Goal: Task Accomplishment & Management: Manage account settings

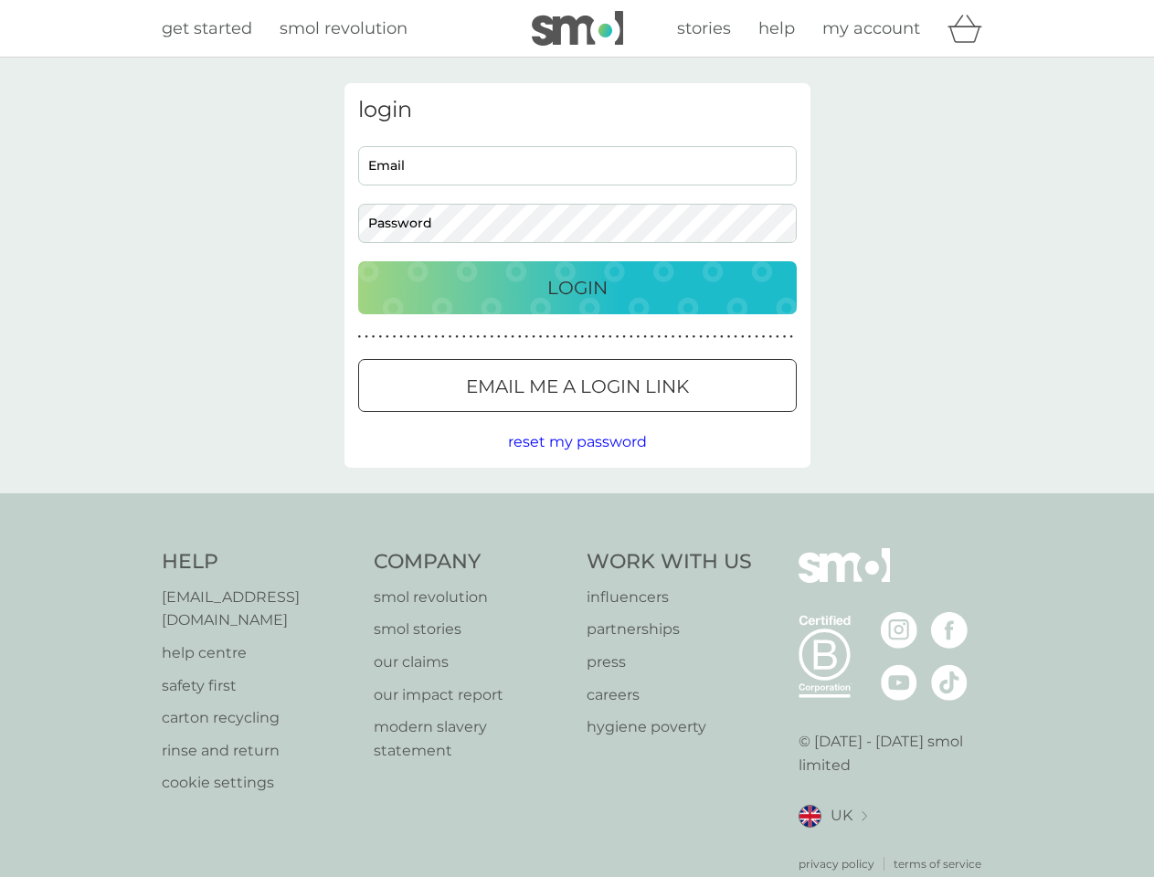
click at [971, 28] on icon "basket" at bounding box center [965, 29] width 35 height 28
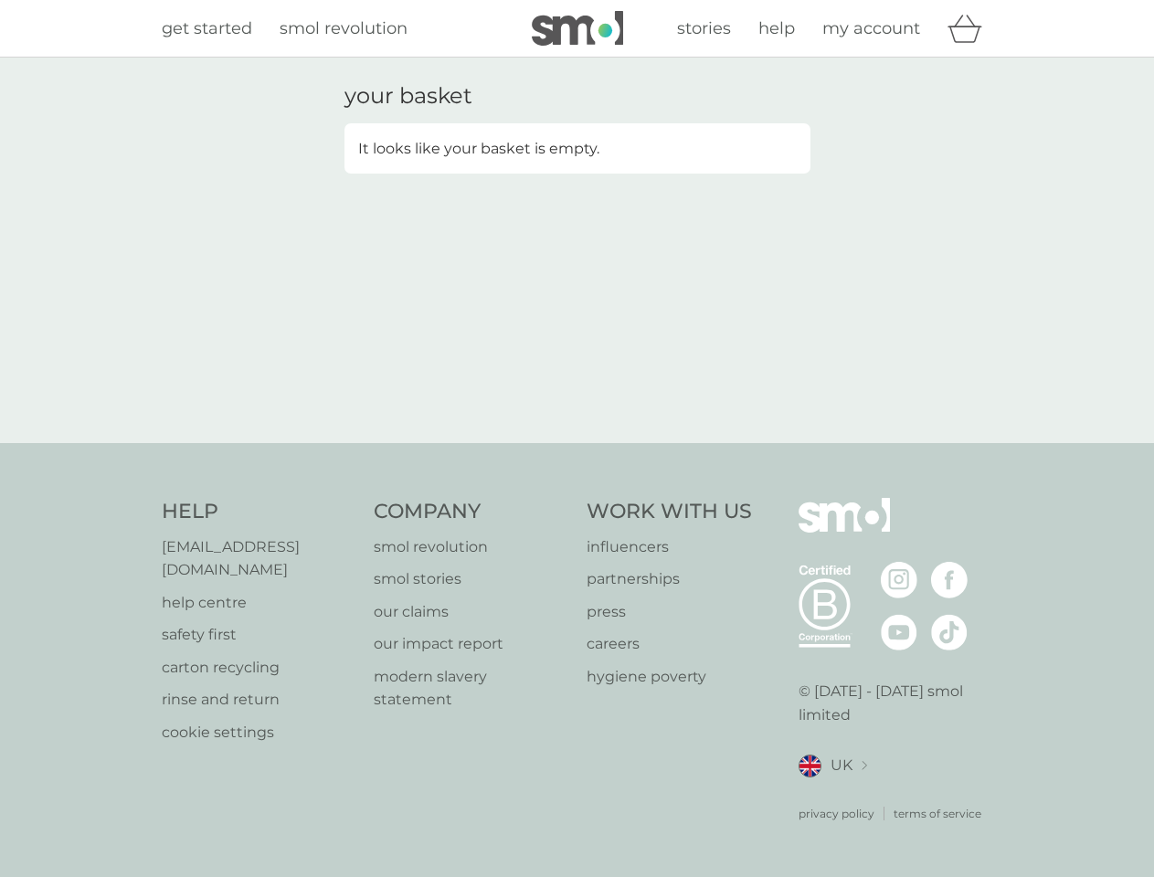
click at [578, 386] on div "your basket It looks like your basket is empty." at bounding box center [577, 250] width 493 height 334
click at [577, 442] on div "your basket It looks like your basket is empty." at bounding box center [577, 251] width 1154 height 386
click at [833, 793] on div "privacy policy terms of service" at bounding box center [896, 800] width 195 height 45
